Goal: Task Accomplishment & Management: Use online tool/utility

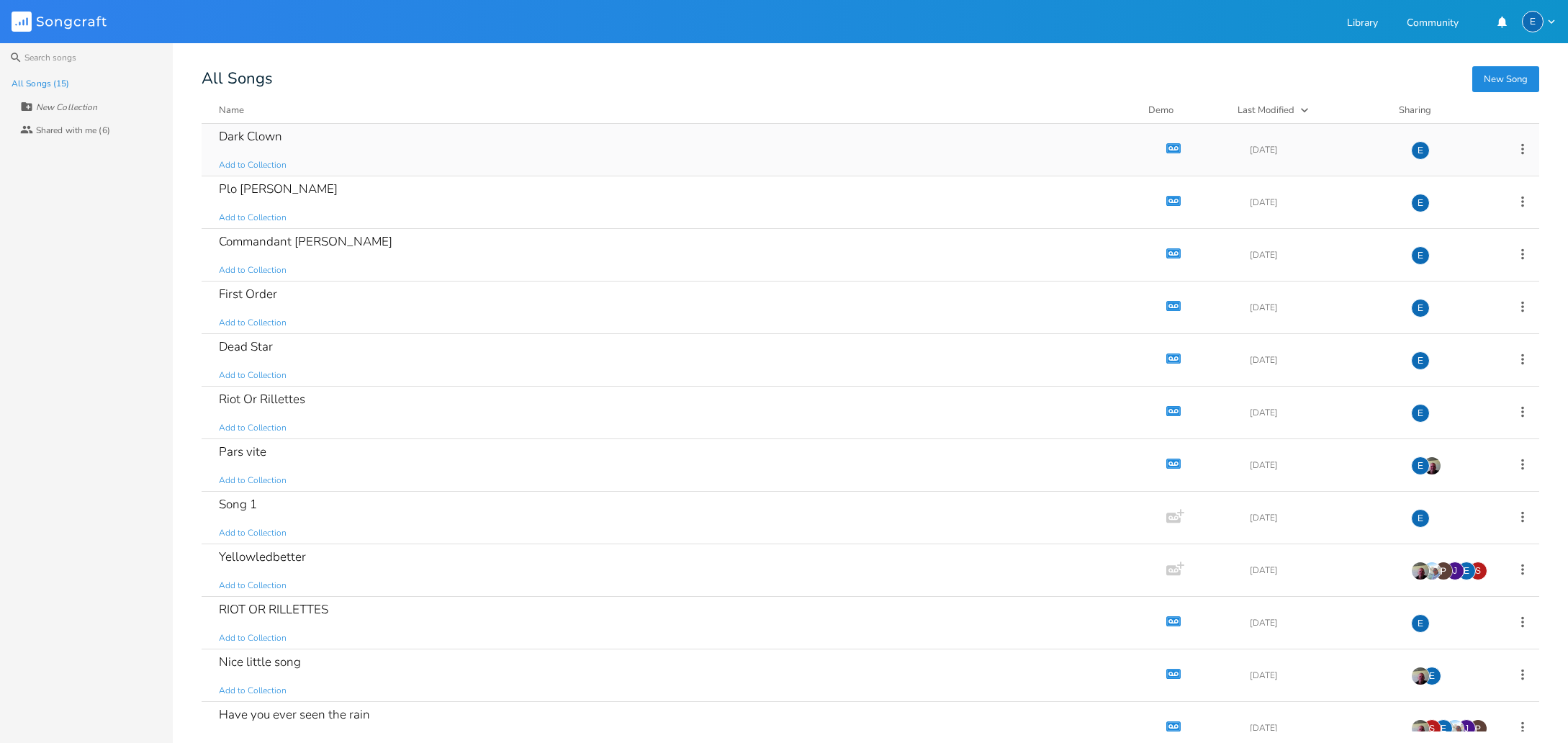
click at [1167, 146] on icon "Demo" at bounding box center [1174, 148] width 15 height 15
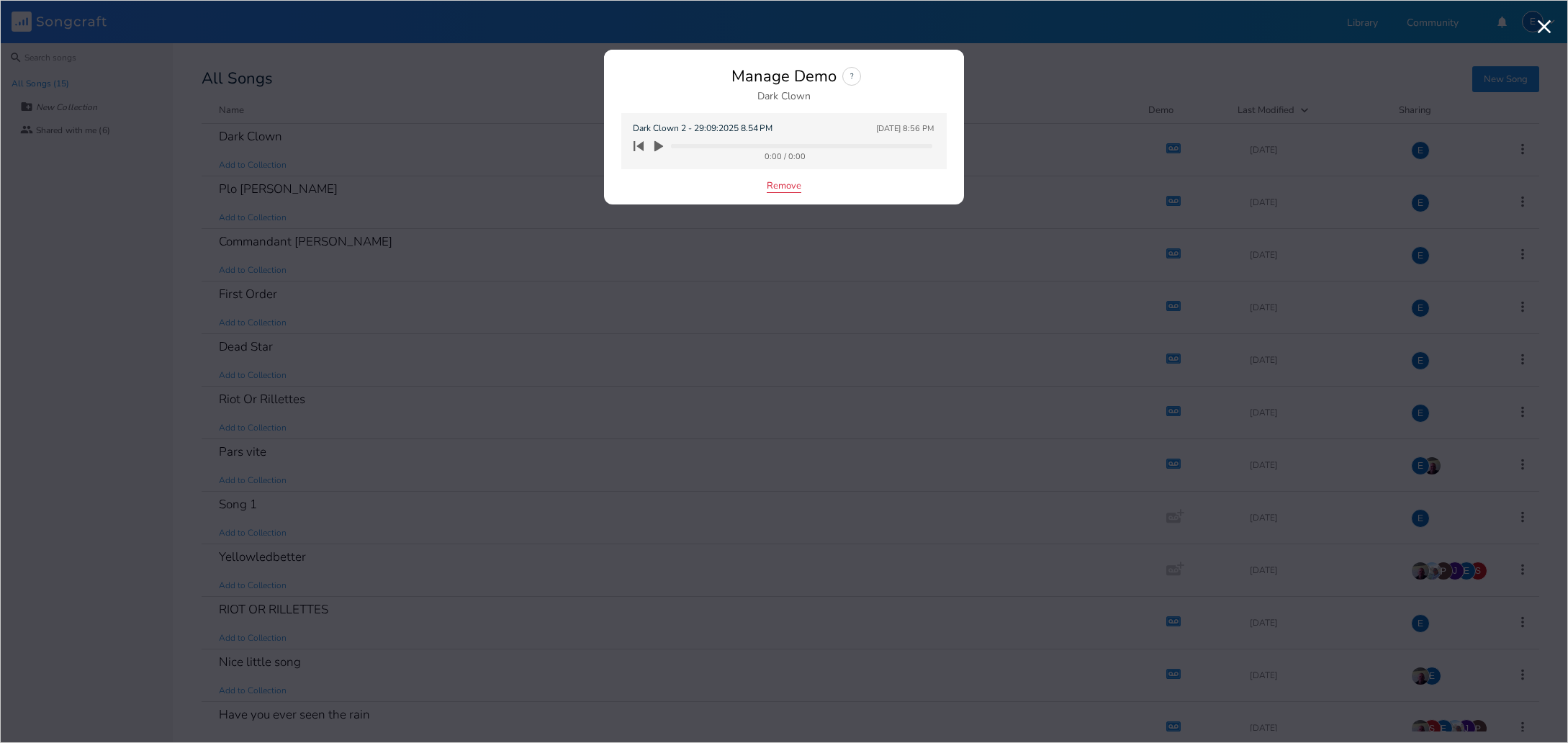
click at [776, 183] on button "Remove" at bounding box center [784, 186] width 35 height 12
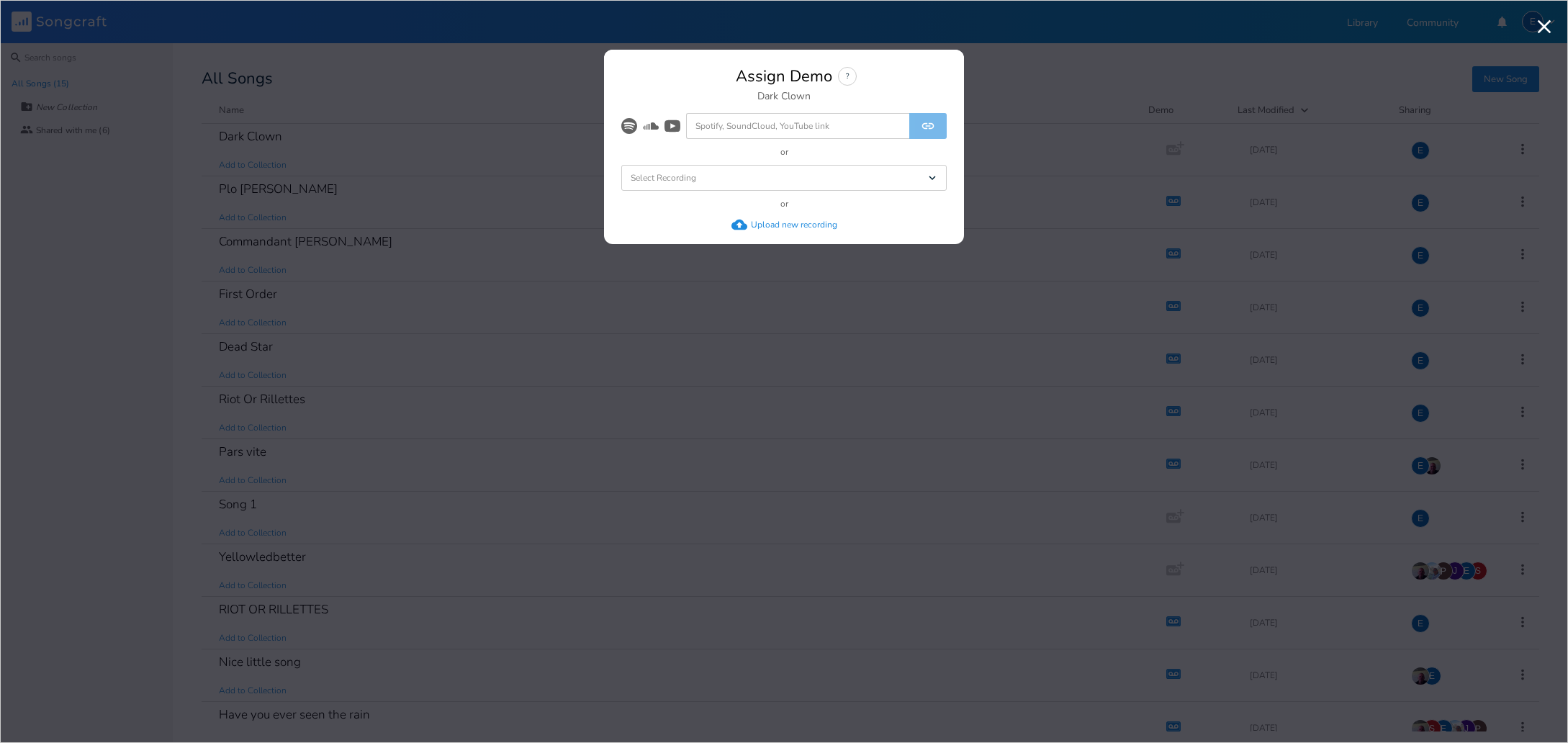
click at [776, 224] on div "Upload new recording" at bounding box center [793, 224] width 86 height 11
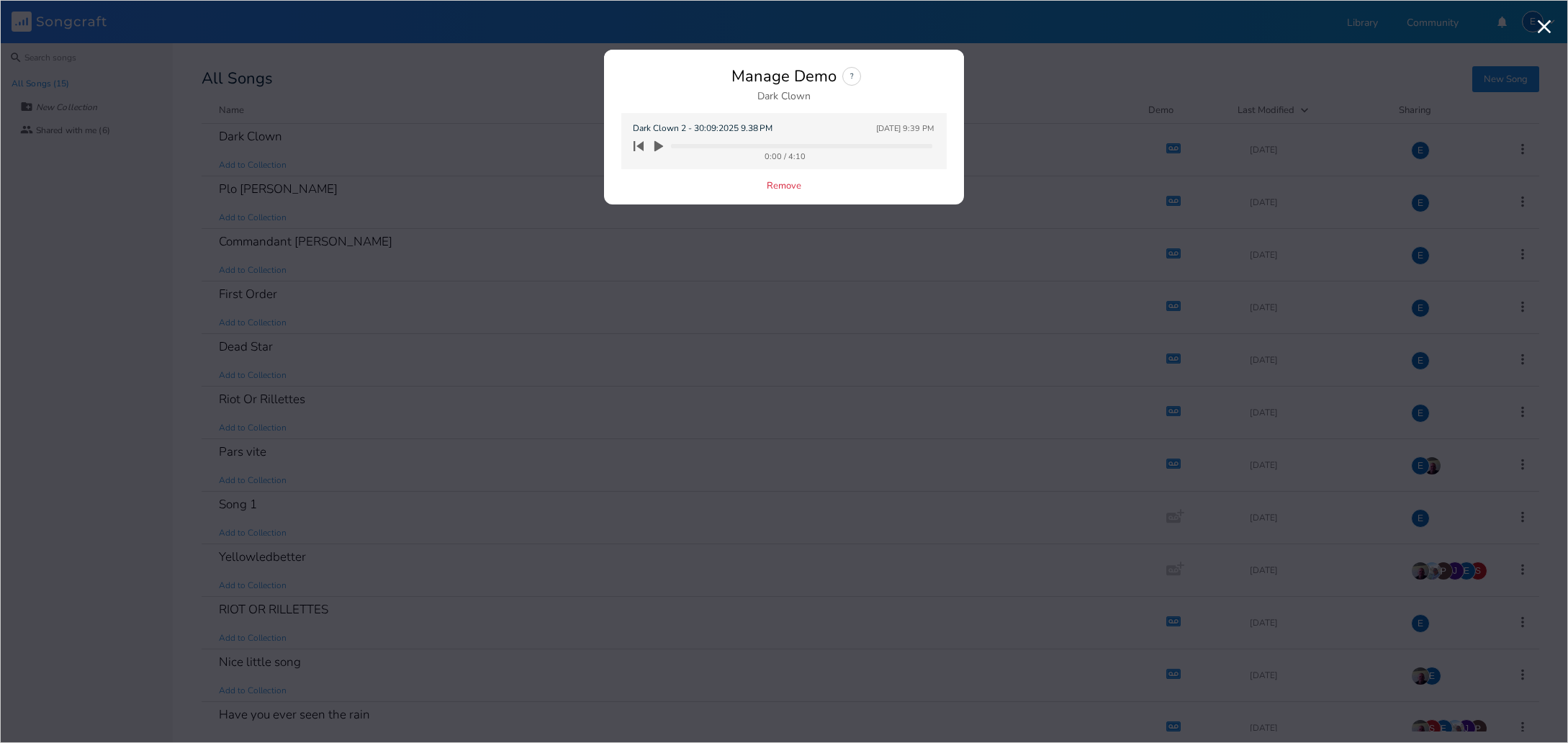
click at [659, 144] on icon "button" at bounding box center [659, 146] width 9 height 10
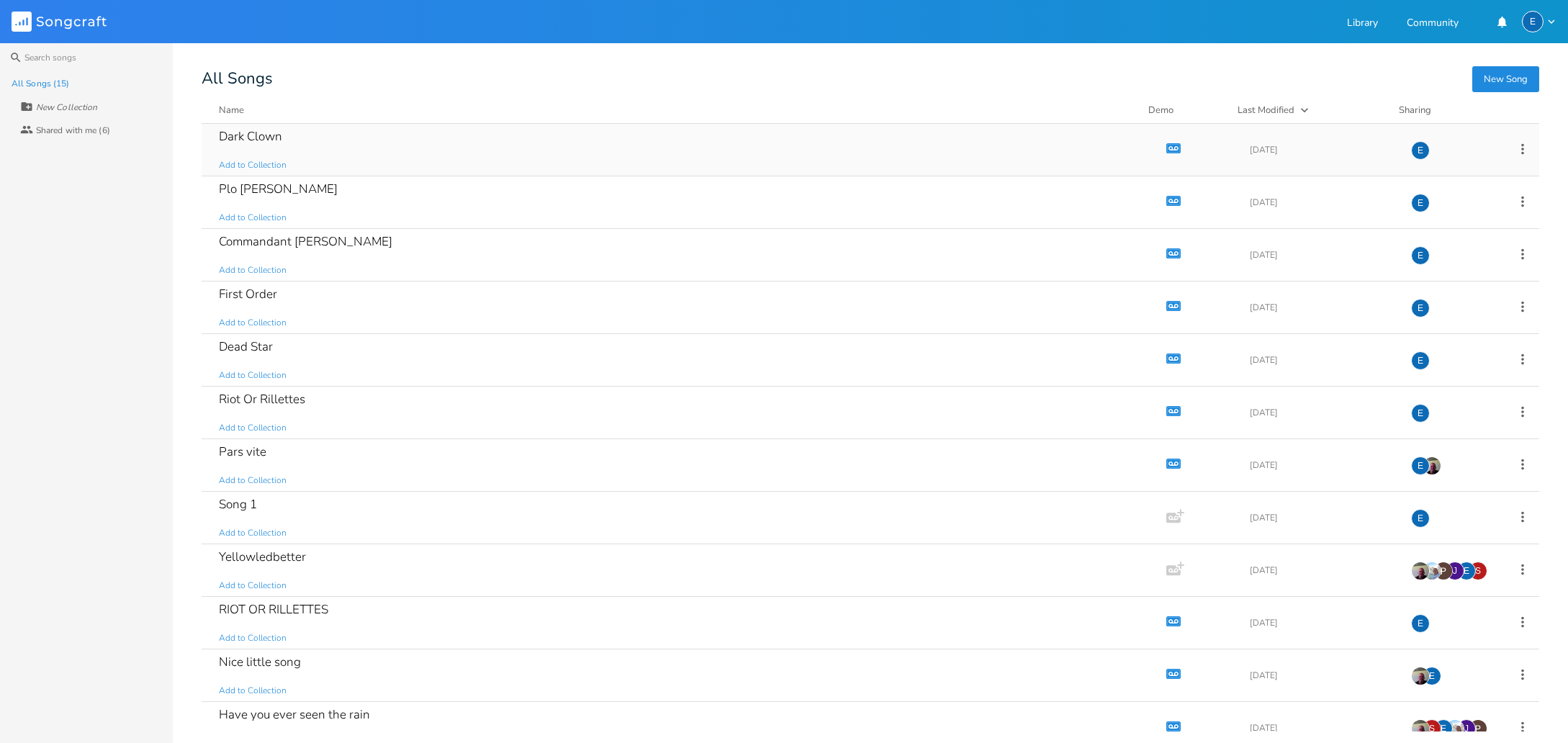
click at [1167, 146] on icon "Demo" at bounding box center [1174, 148] width 15 height 15
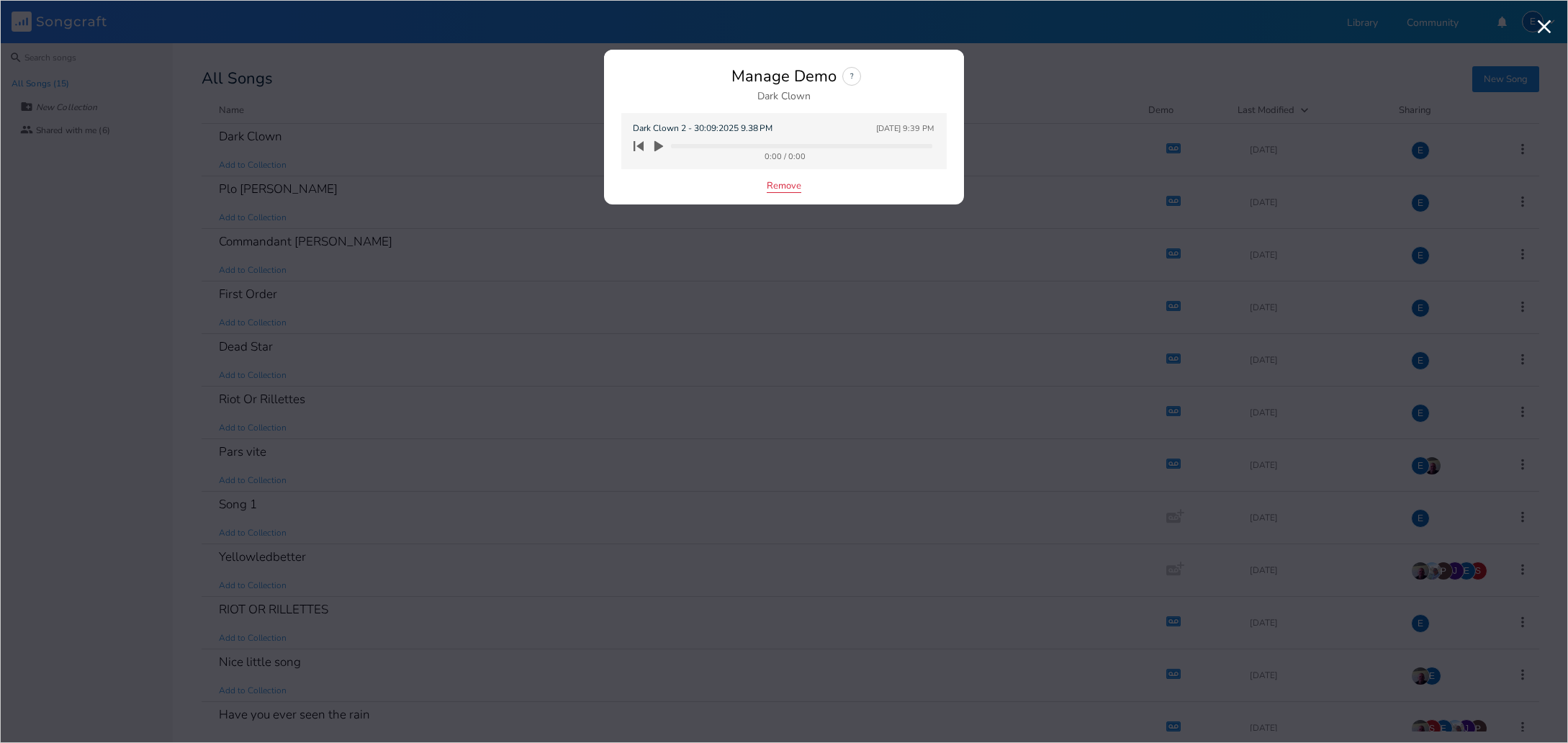
click at [777, 185] on button "Remove" at bounding box center [784, 186] width 35 height 12
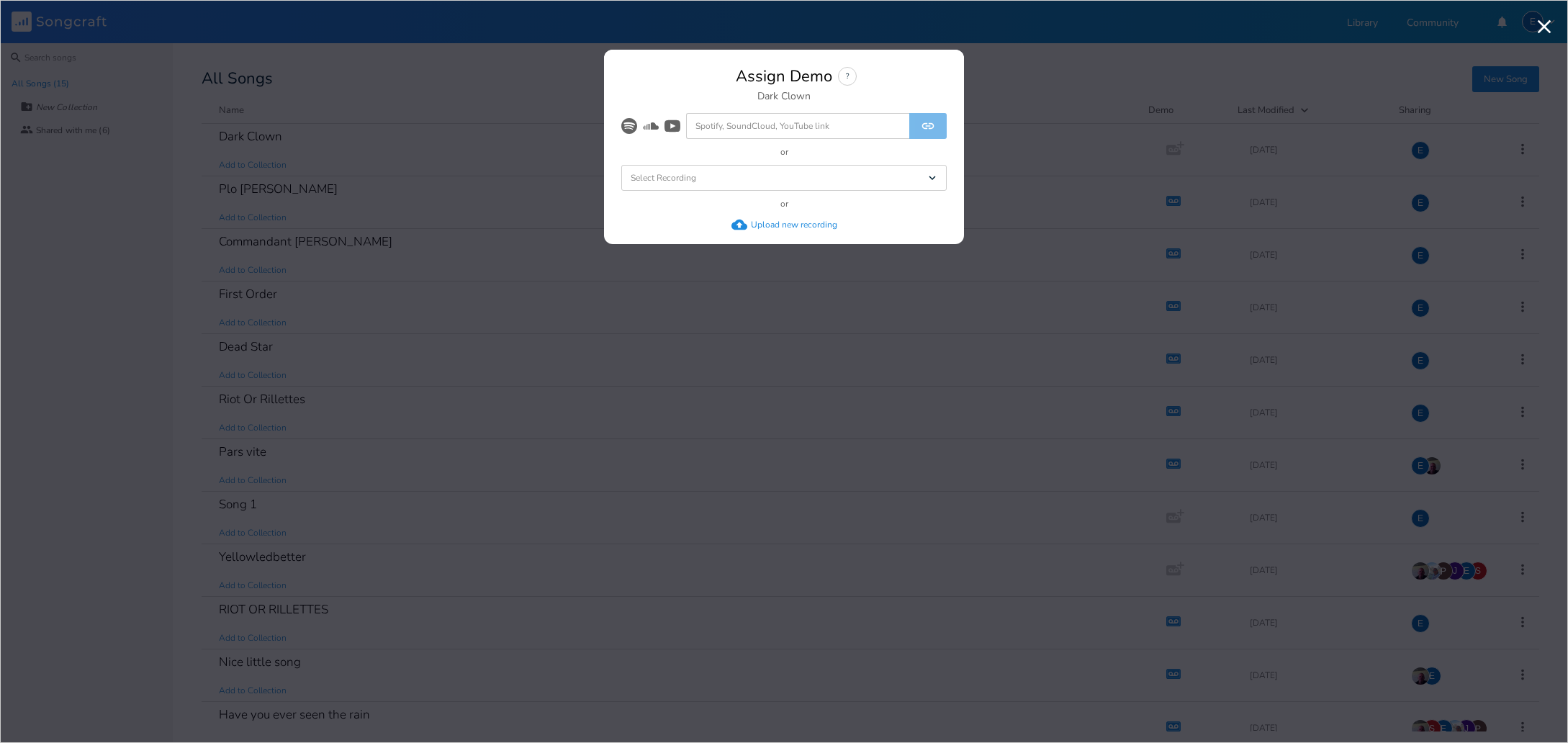
click at [772, 225] on div "Upload new recording" at bounding box center [793, 224] width 86 height 11
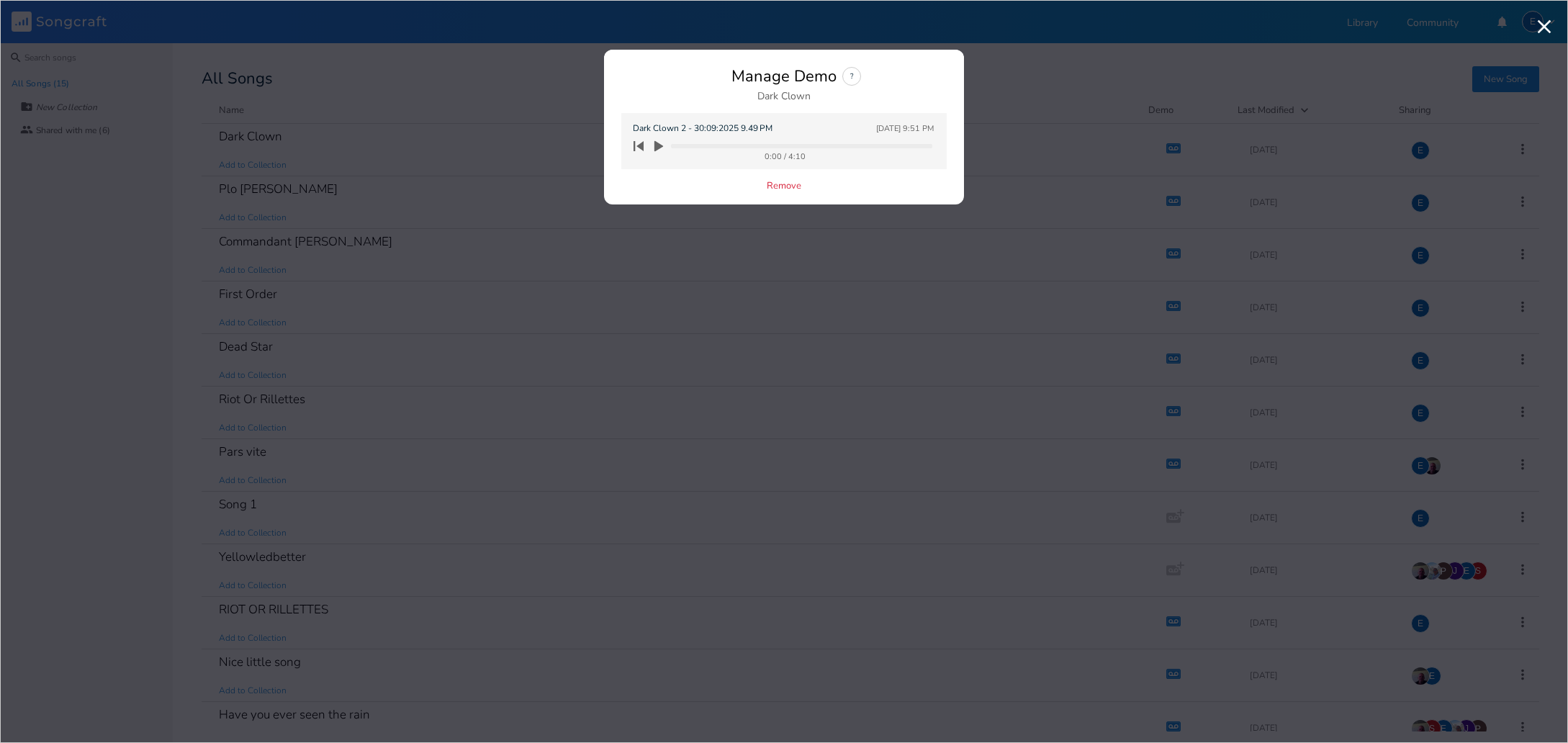
click at [657, 144] on icon "button" at bounding box center [659, 146] width 9 height 10
click at [671, 87] on div "Manage Demo ? Dark Clown" at bounding box center [784, 84] width 326 height 35
click at [658, 143] on icon "button" at bounding box center [659, 146] width 13 height 13
click at [659, 144] on icon "button" at bounding box center [659, 146] width 9 height 10
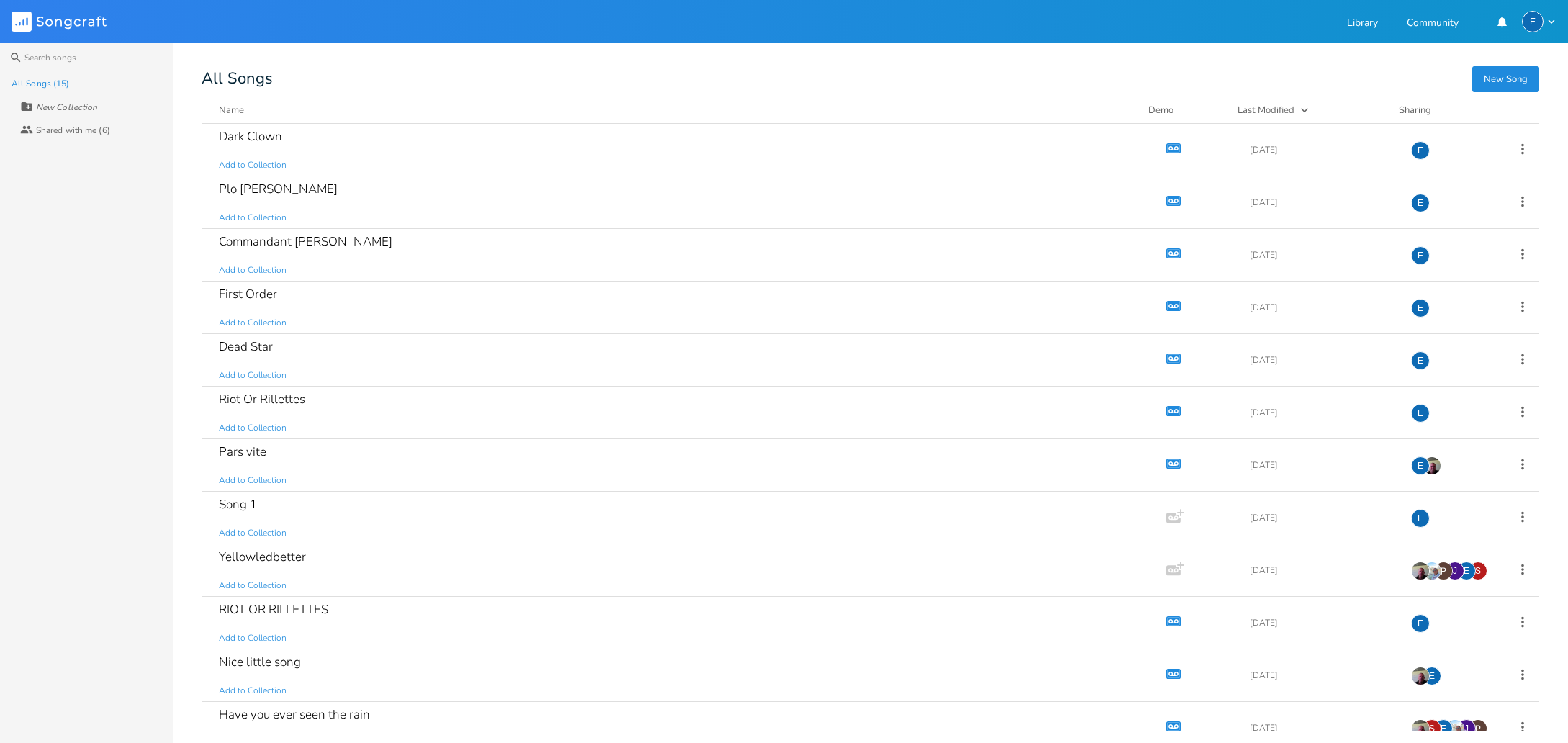
click at [732, 75] on div "All Songs" at bounding box center [870, 78] width 1337 height 14
click at [1167, 146] on icon "button" at bounding box center [1173, 148] width 12 height 8
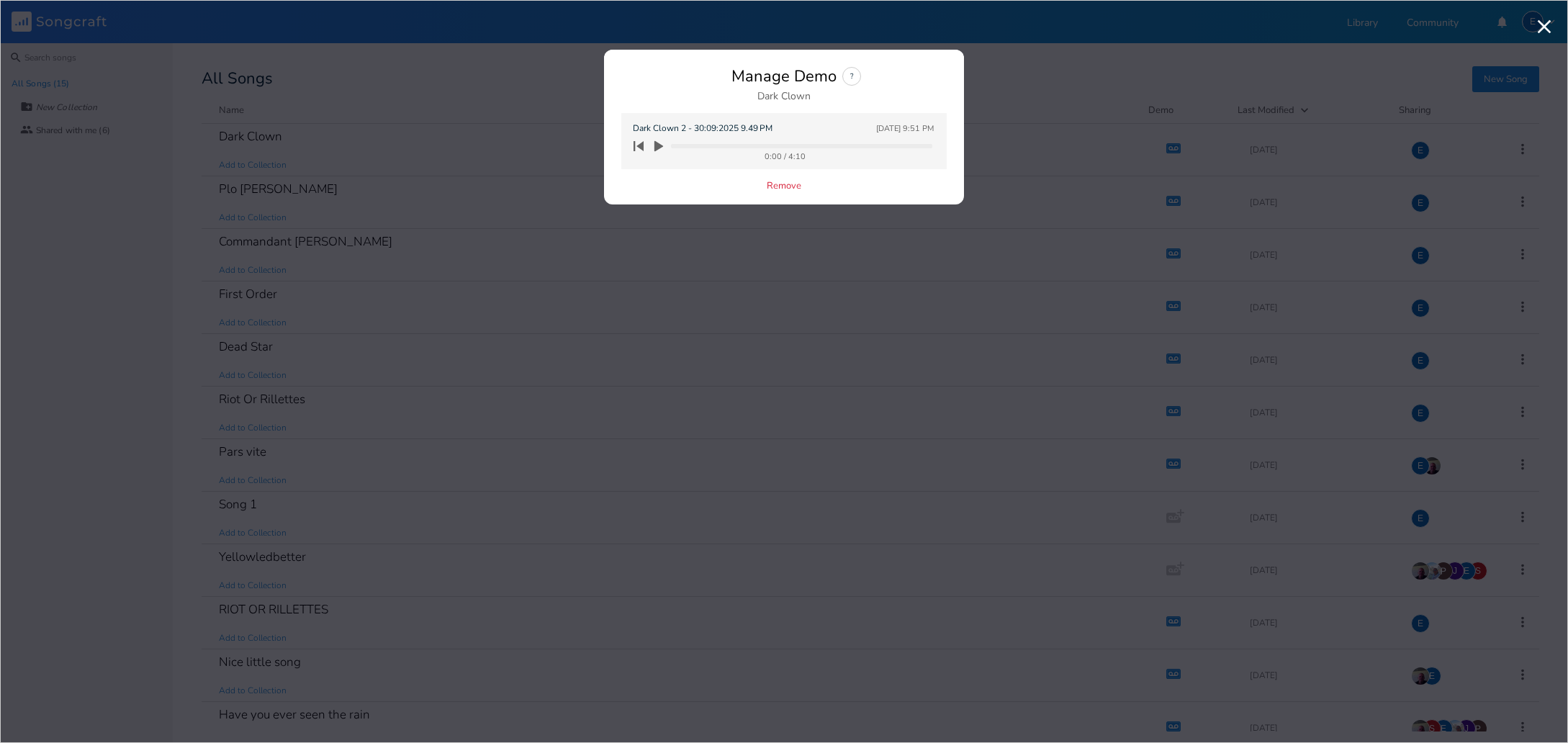
click at [658, 144] on icon "button" at bounding box center [659, 146] width 9 height 10
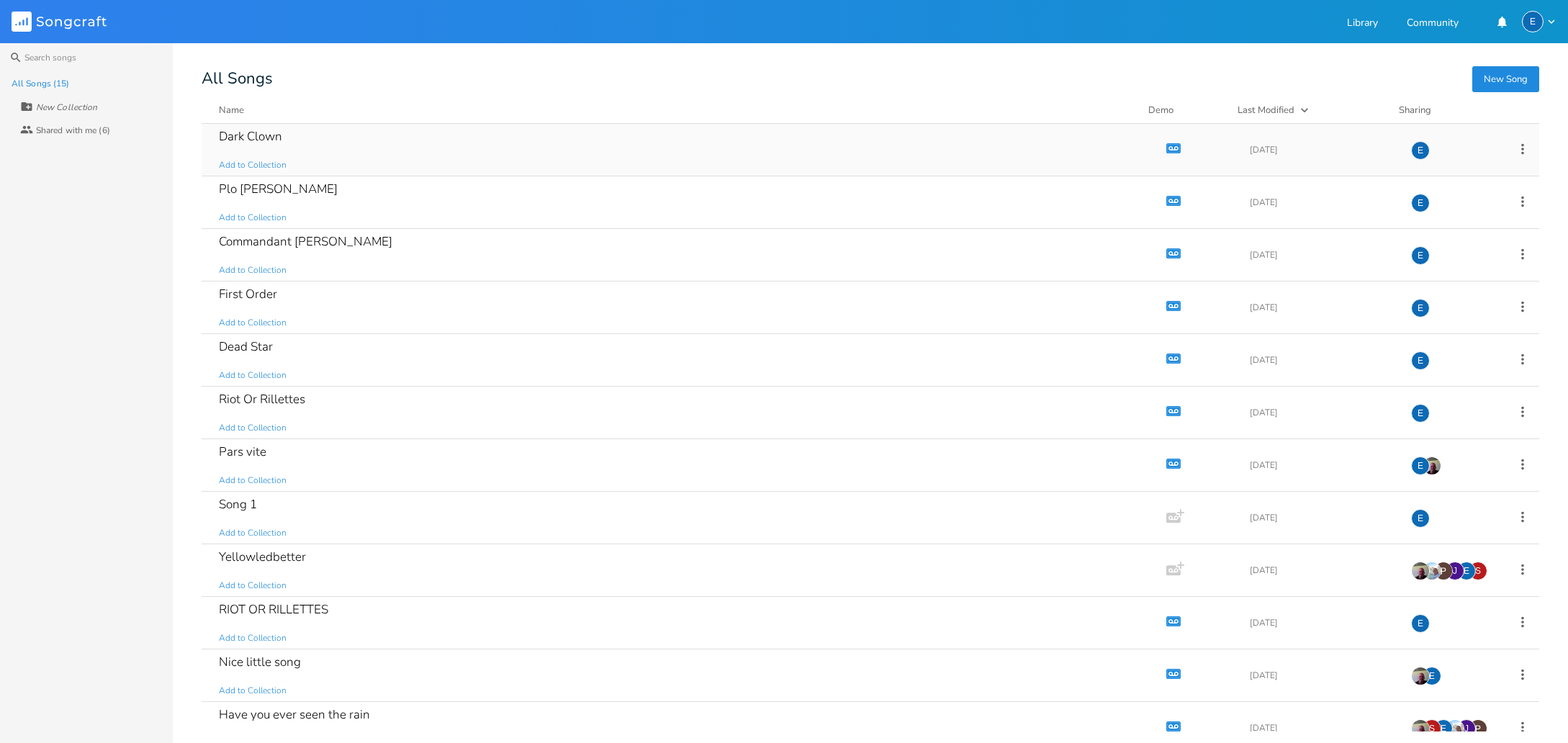
click at [1167, 146] on icon "button" at bounding box center [1173, 148] width 12 height 8
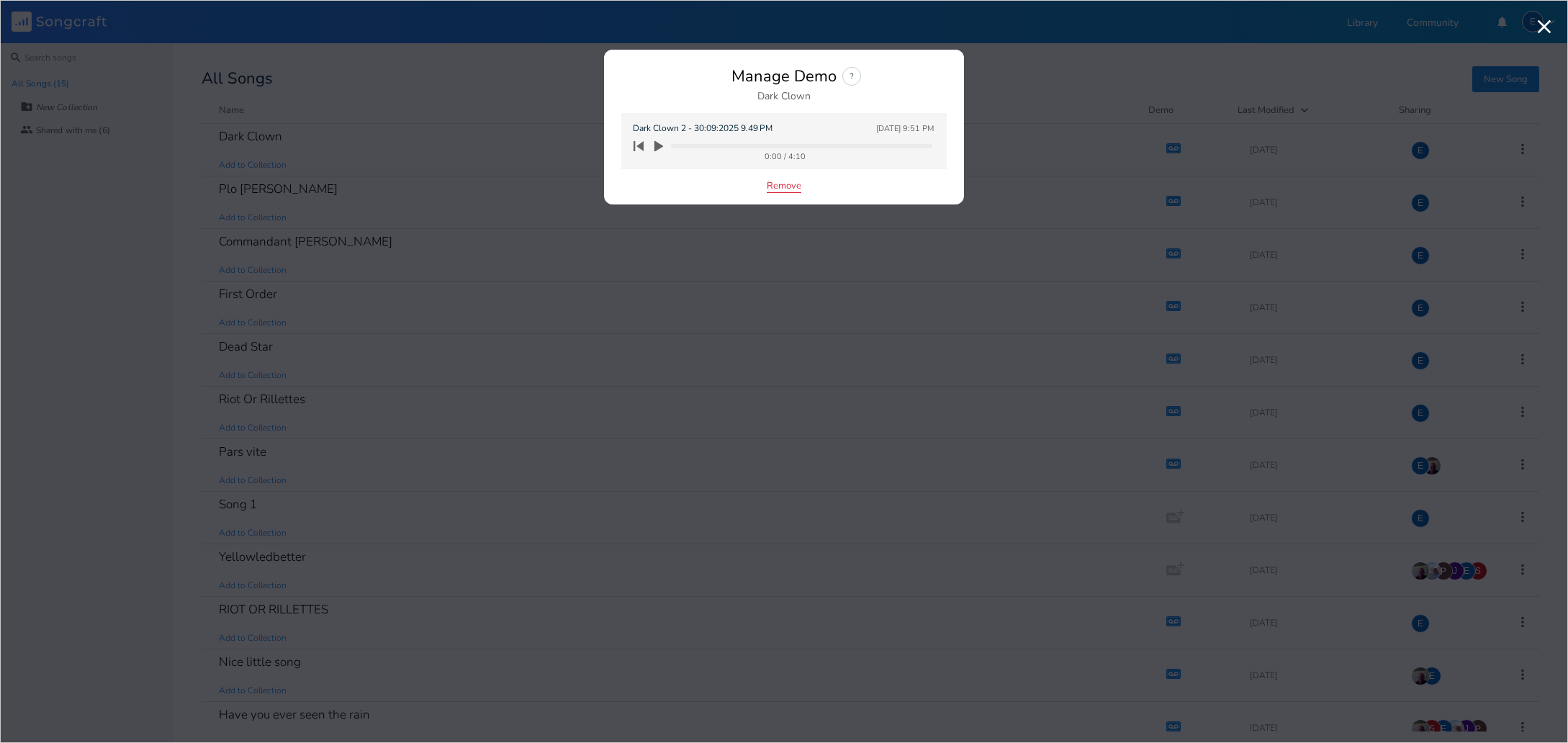
click at [784, 187] on button "Remove" at bounding box center [784, 186] width 35 height 12
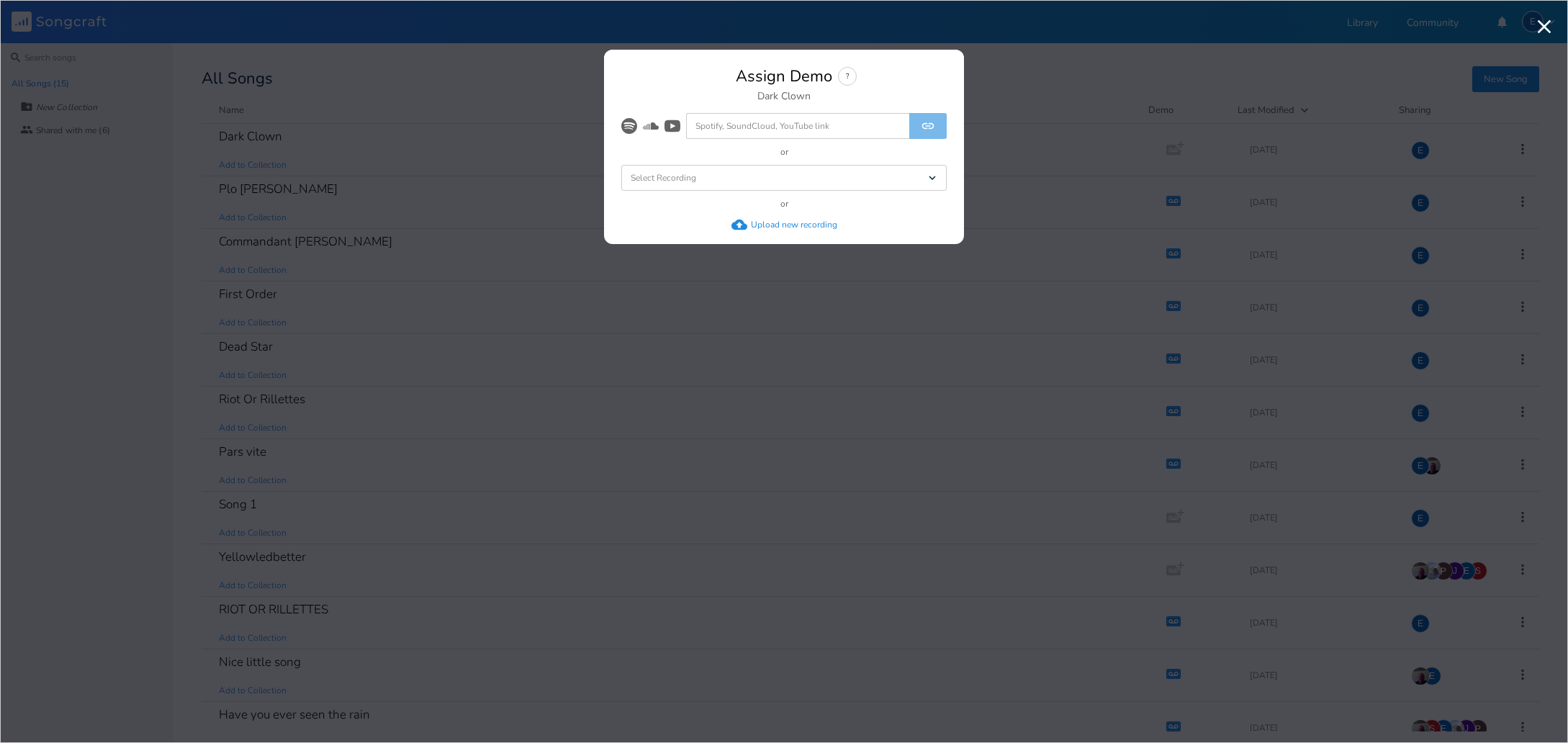
click at [780, 225] on div "Upload new recording" at bounding box center [793, 224] width 86 height 11
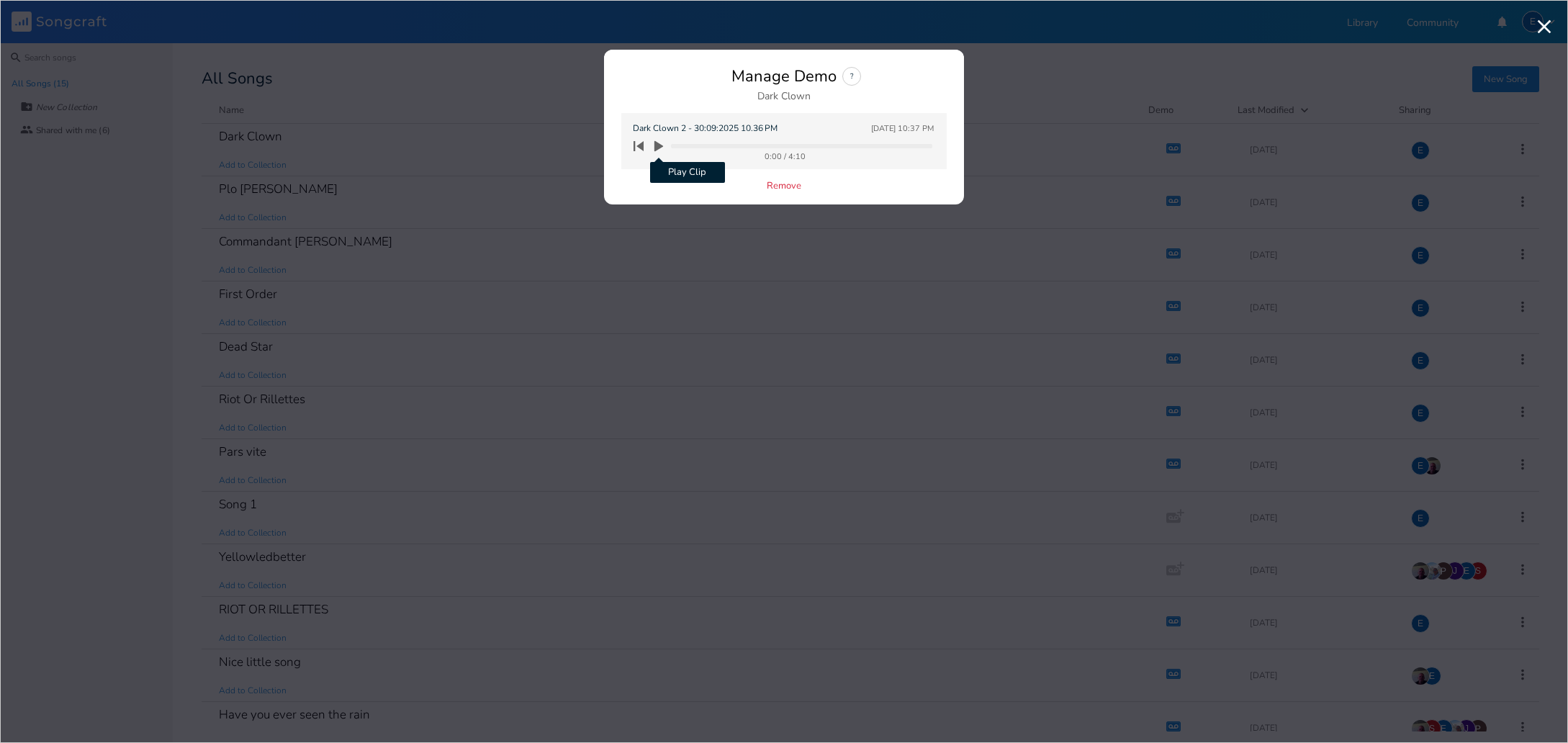
click at [658, 143] on icon "button" at bounding box center [659, 146] width 13 height 13
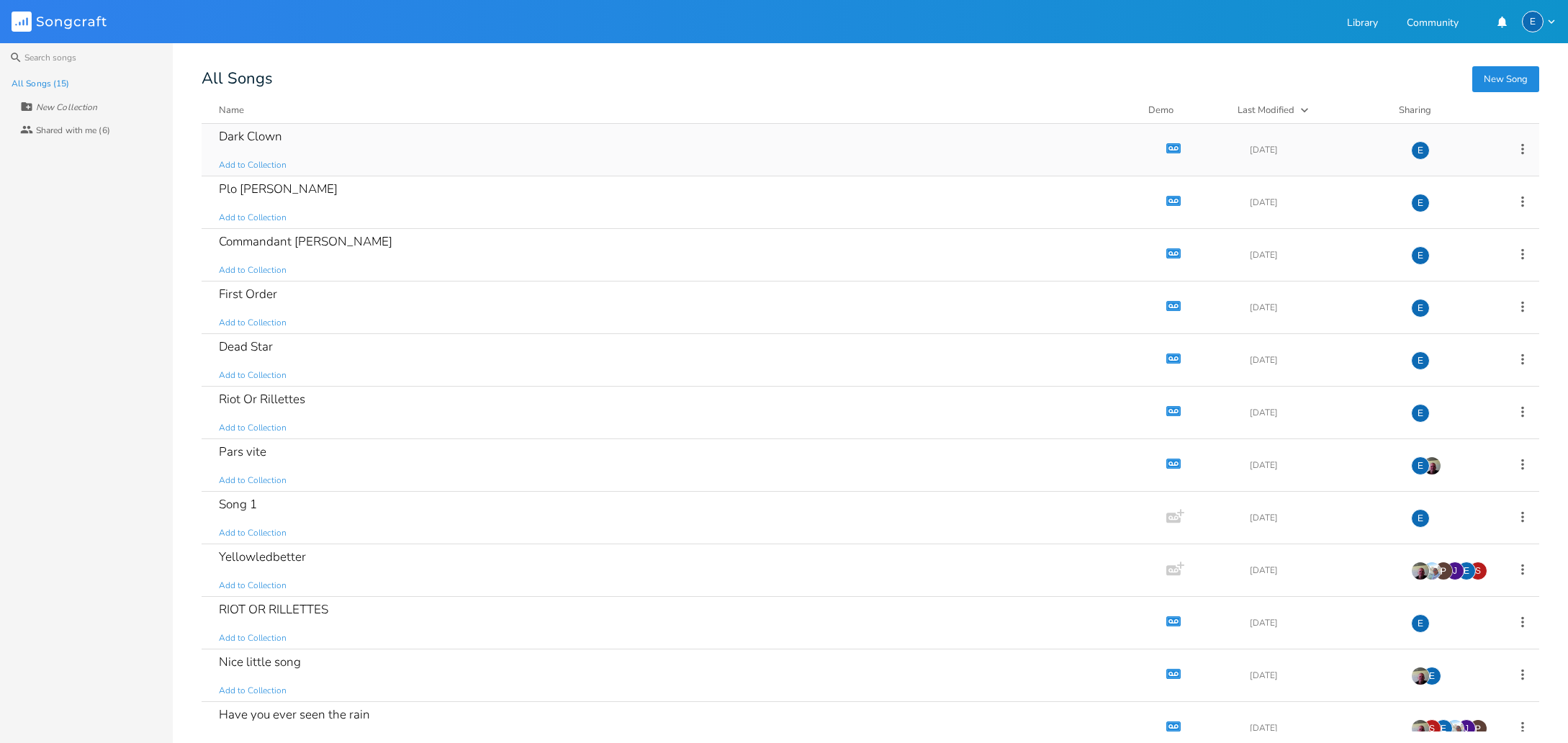
click at [1167, 146] on icon "button" at bounding box center [1173, 148] width 12 height 8
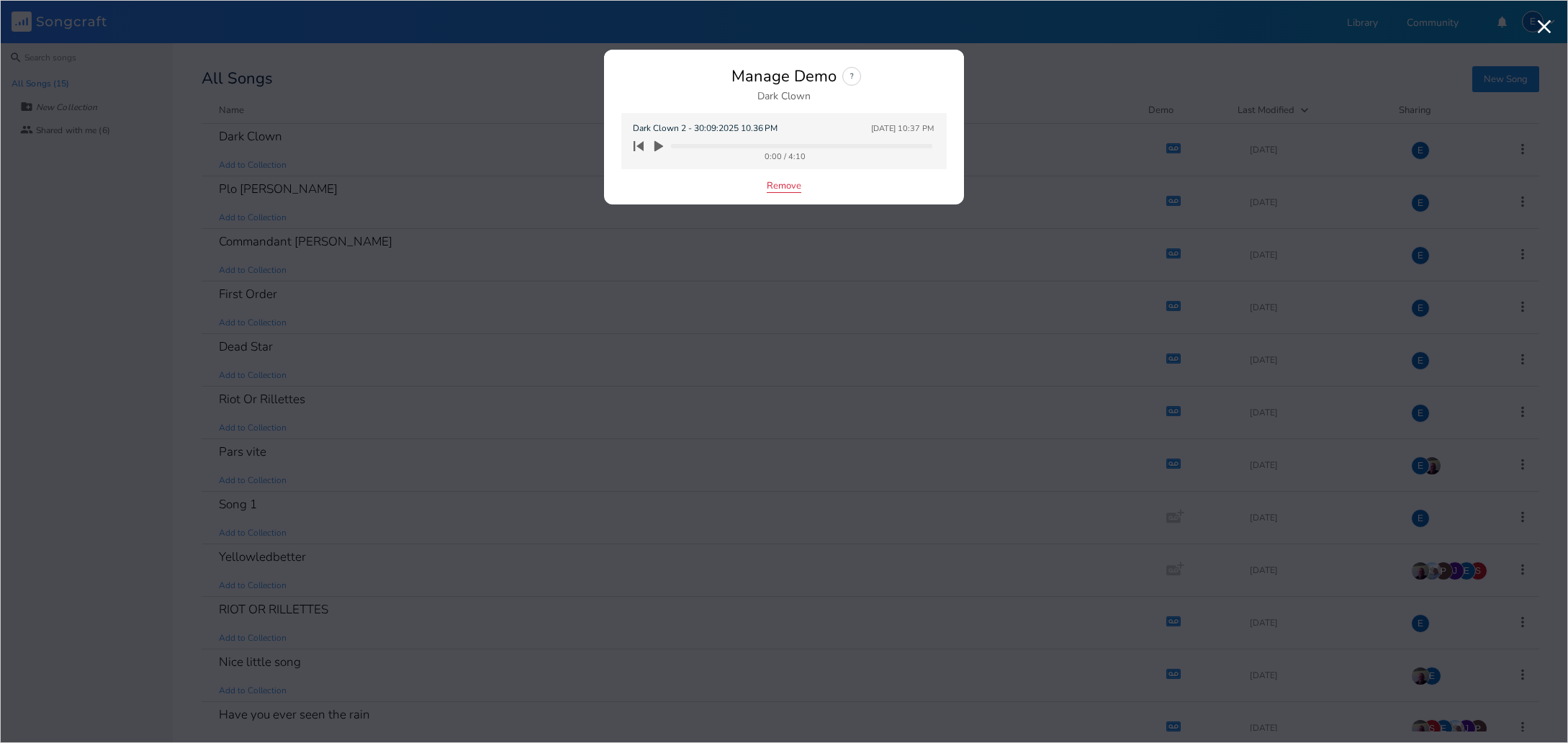
click at [775, 185] on button "Remove" at bounding box center [784, 186] width 35 height 12
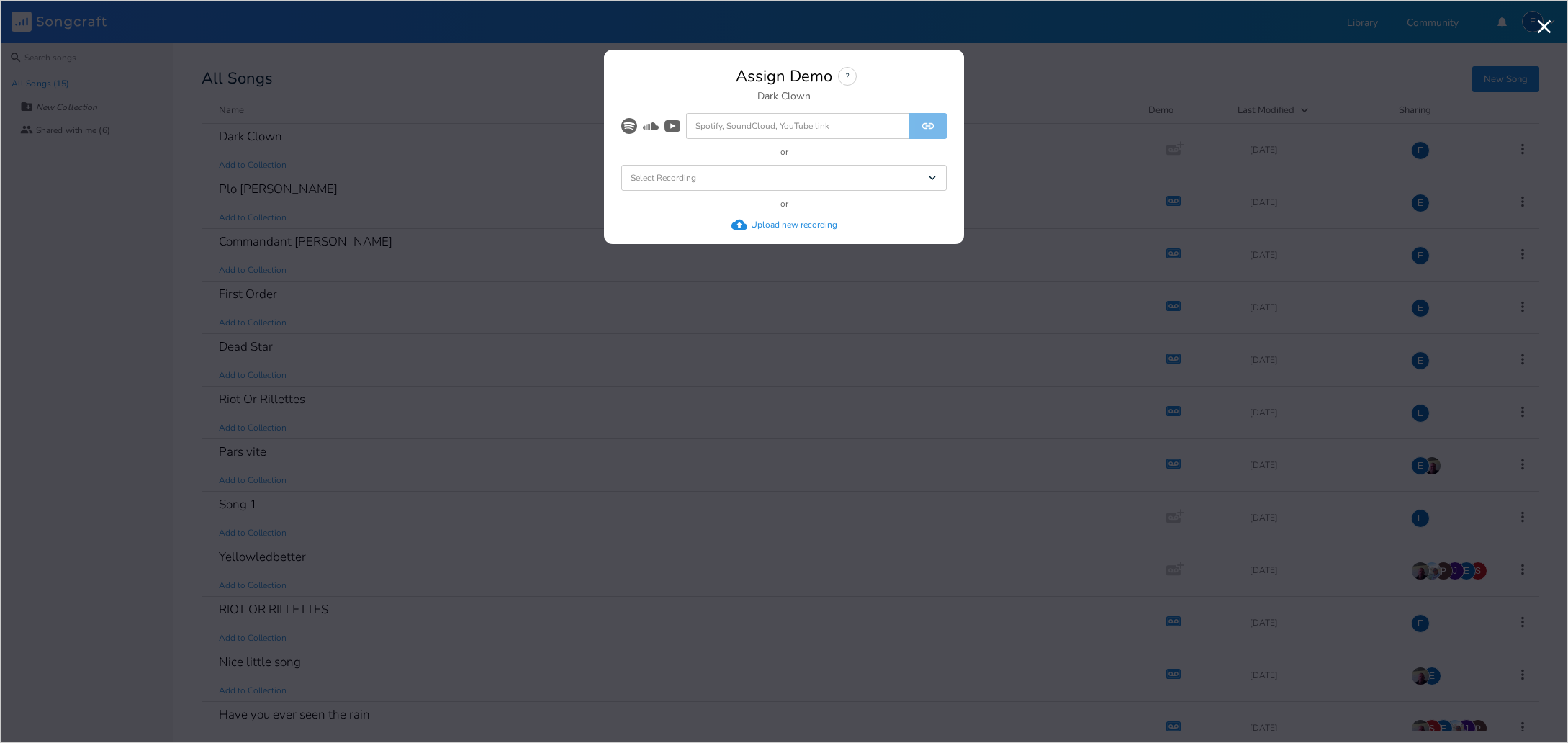
click at [781, 224] on div "Upload new recording" at bounding box center [793, 224] width 86 height 11
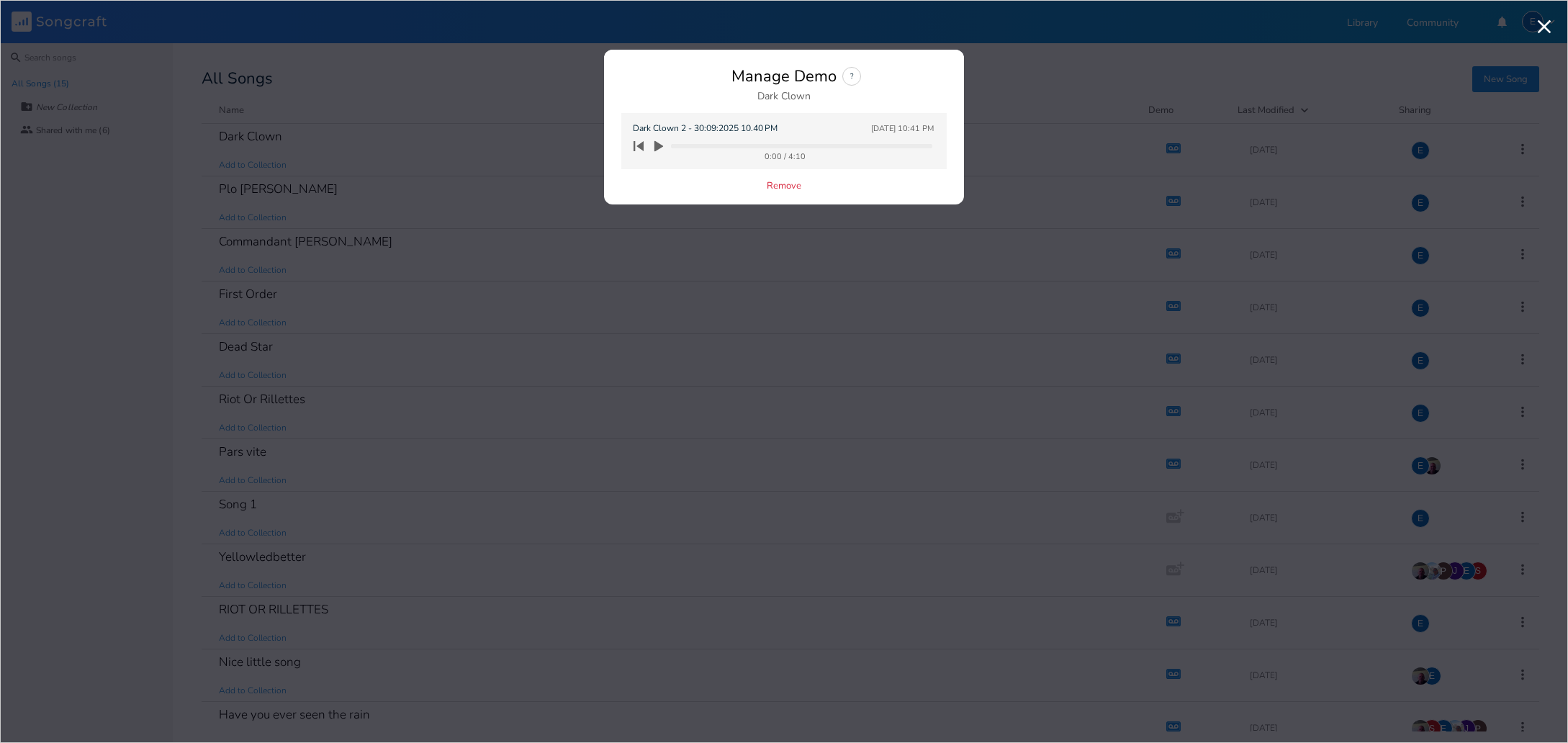
click at [658, 144] on icon "button" at bounding box center [659, 146] width 9 height 10
click at [784, 189] on button "Remove" at bounding box center [784, 186] width 35 height 12
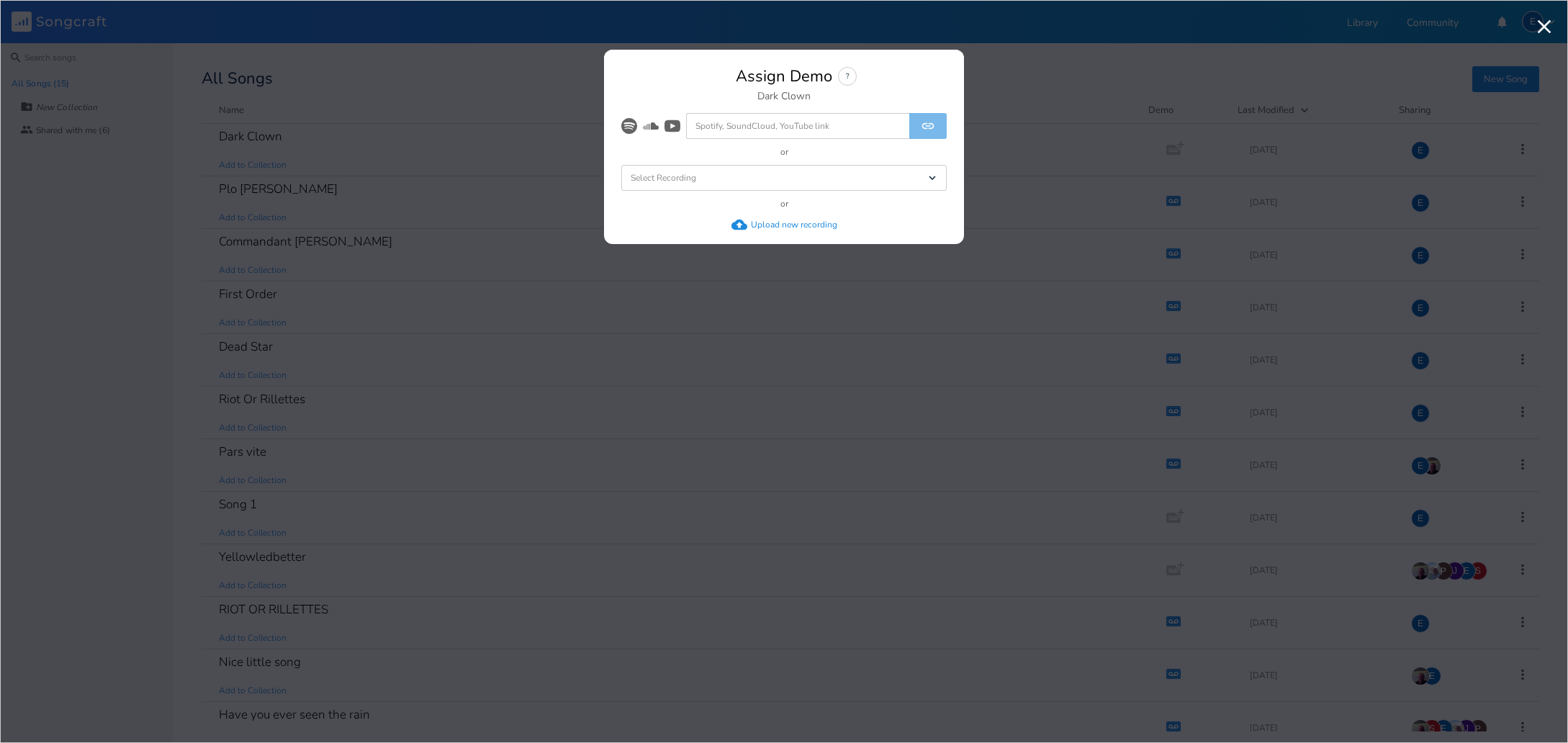
click at [779, 225] on div "Upload new recording" at bounding box center [793, 224] width 86 height 11
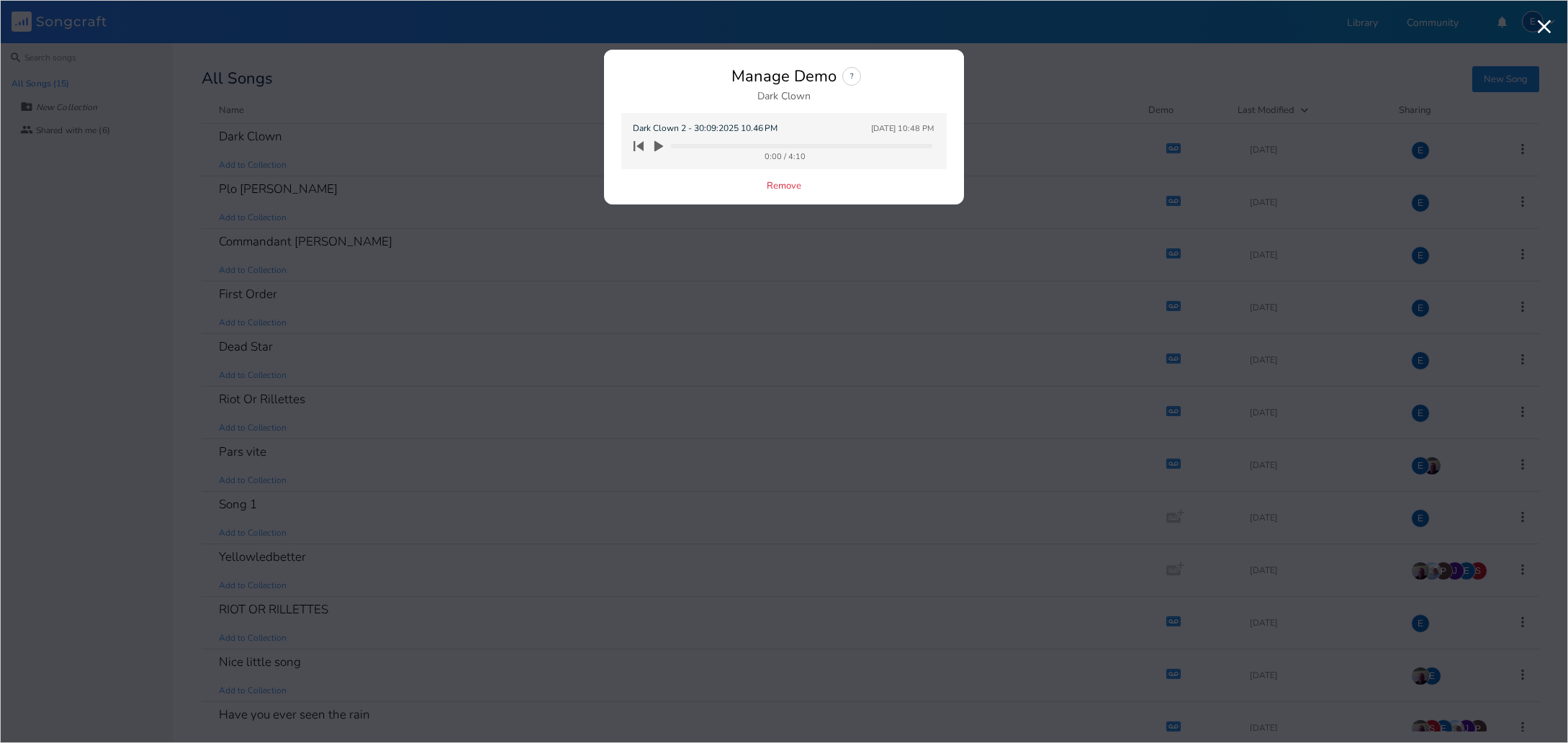
click at [658, 144] on icon "button" at bounding box center [659, 146] width 9 height 10
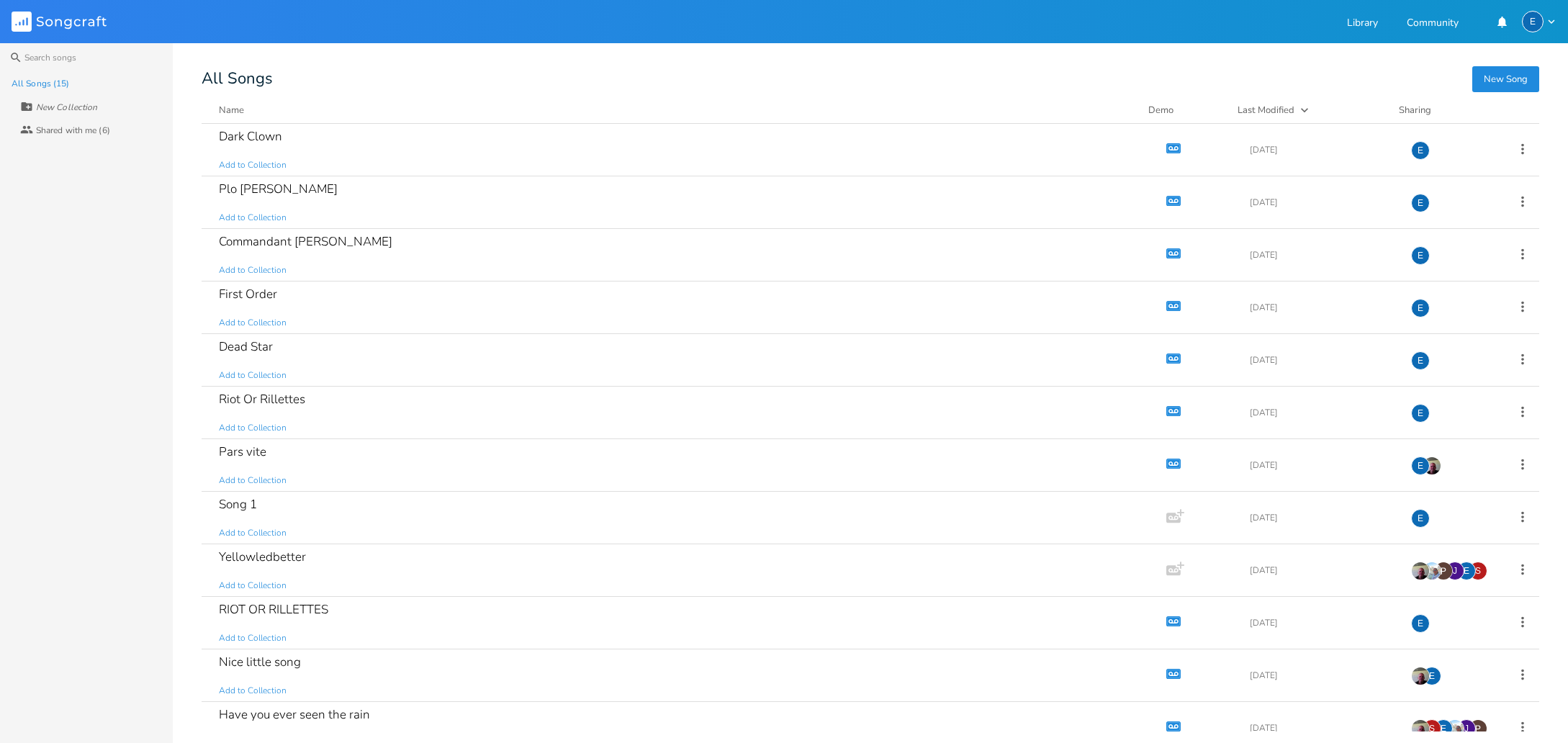
click at [549, 57] on div "Search All Songs (15) New Collection Collaborators Shared with me (6) New Song …" at bounding box center [784, 393] width 1568 height 699
